Goal: Task Accomplishment & Management: Complete application form

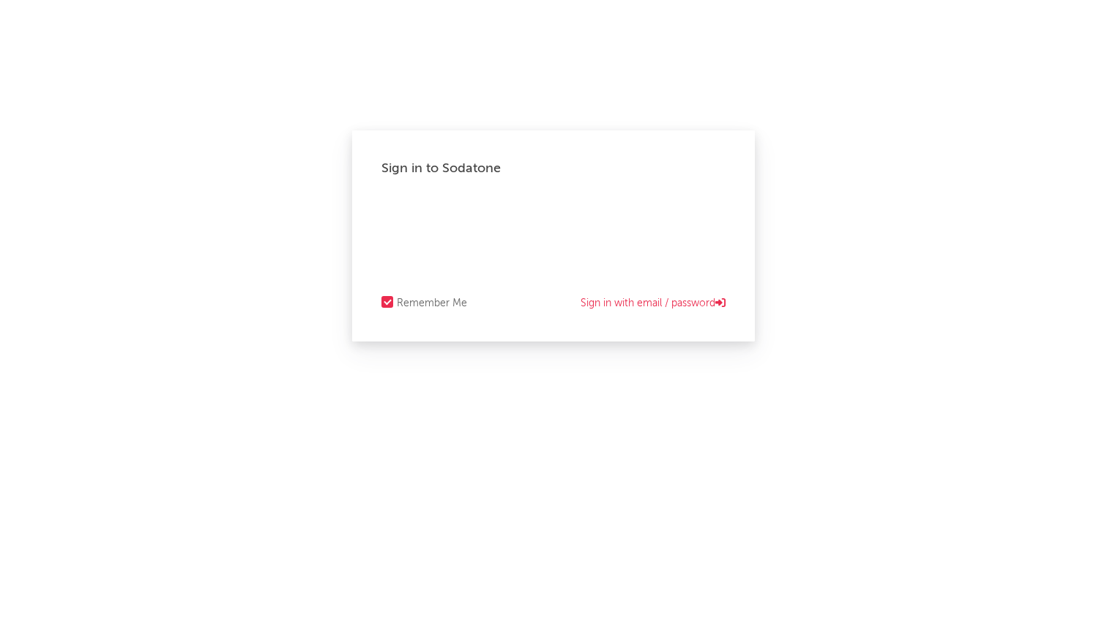
select select "recorded_music"
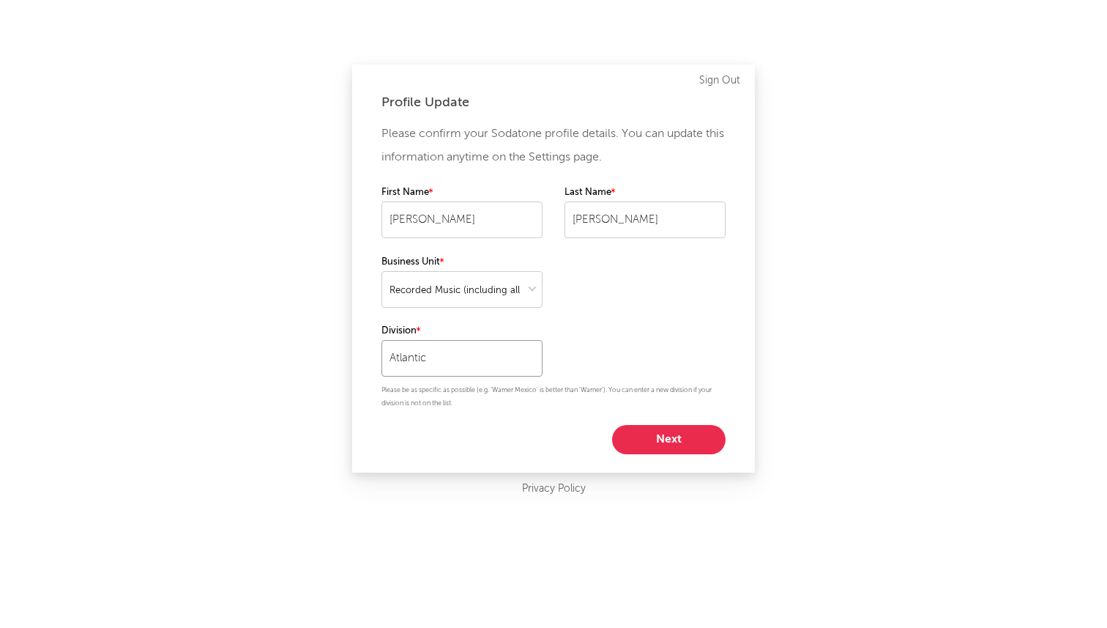
click at [515, 363] on input "Atlantic" at bounding box center [461, 358] width 161 height 37
click at [444, 403] on p "Please be as specific as possible (e.g. 'Warner Mexico' is better than 'Warner'…" at bounding box center [553, 397] width 344 height 26
click at [444, 376] on div "Please confirm your Sodatone profile details. You can update this information a…" at bounding box center [553, 288] width 344 height 332
click at [439, 363] on input "10" at bounding box center [461, 358] width 161 height 37
click at [436, 381] on div "10K Projects" at bounding box center [461, 389] width 161 height 25
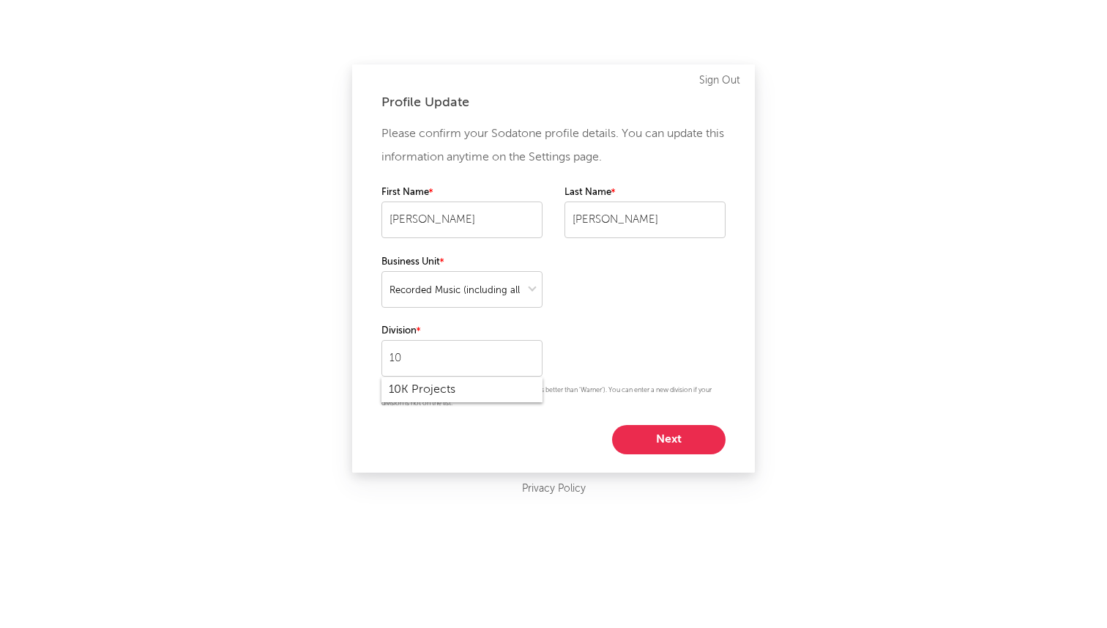
type input "10K Projects"
click at [636, 442] on button "Next" at bounding box center [668, 439] width 113 height 29
select select "other"
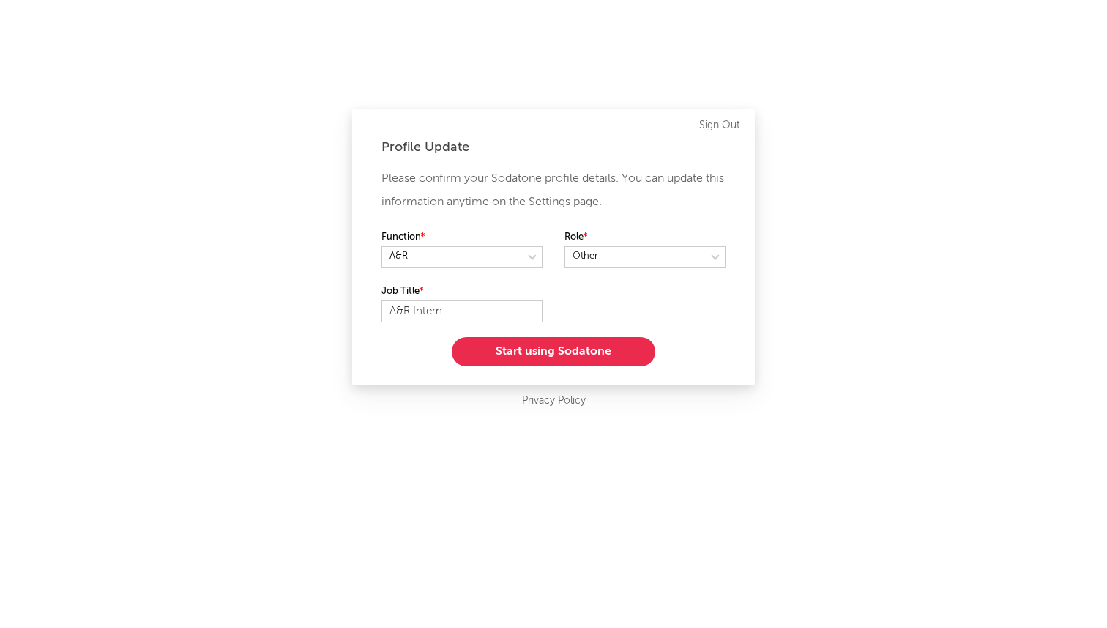
click at [529, 353] on button "Start using Sodatone" at bounding box center [554, 351] width 204 height 29
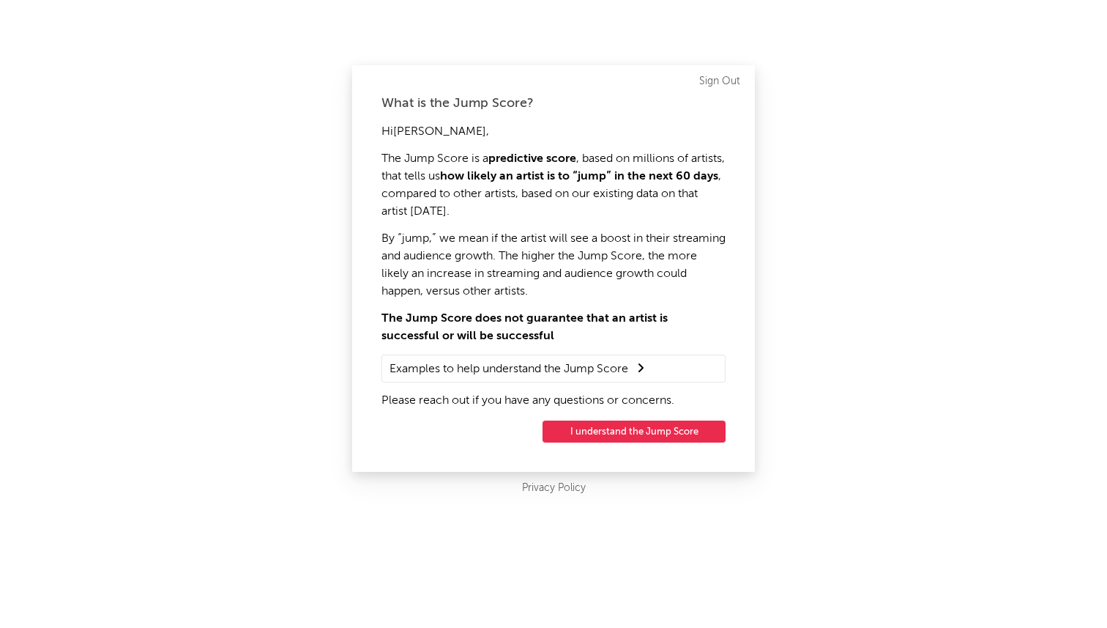
click at [601, 431] on button "I understand the Jump Score" at bounding box center [634, 431] width 183 height 22
